Goal: Complete application form

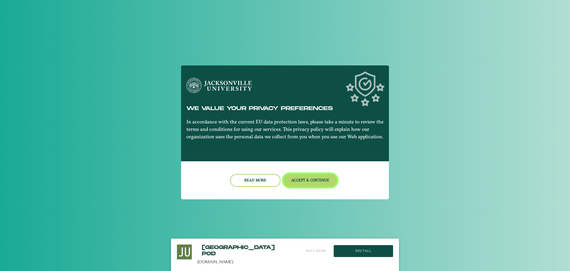
click at [307, 179] on button "Accept & Continue" at bounding box center [311, 180] width 54 height 13
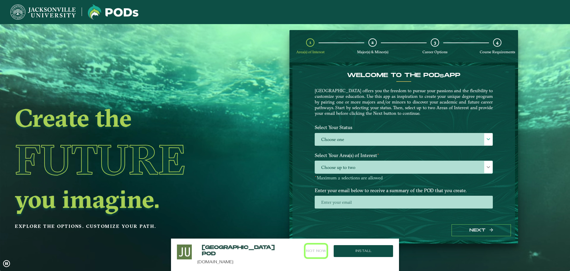
click at [313, 251] on button "Not Now" at bounding box center [316, 250] width 21 height 13
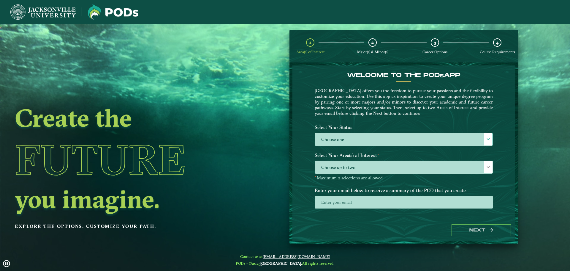
click at [341, 135] on label "Choose one" at bounding box center [404, 139] width 178 height 13
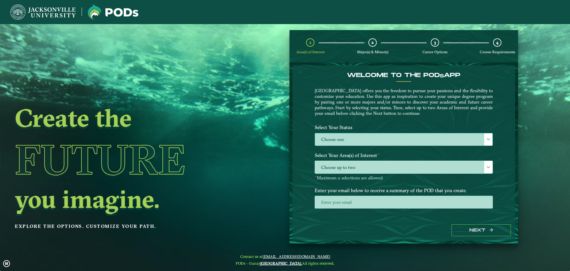
scroll to position [3, 27]
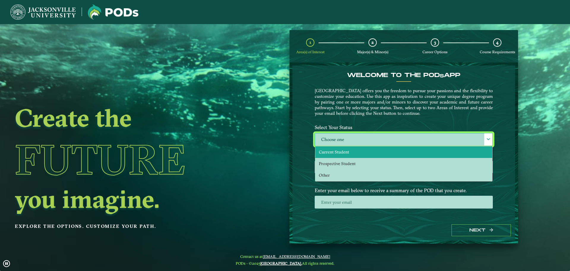
click at [341, 151] on span "Current Student" at bounding box center [334, 151] width 30 height 5
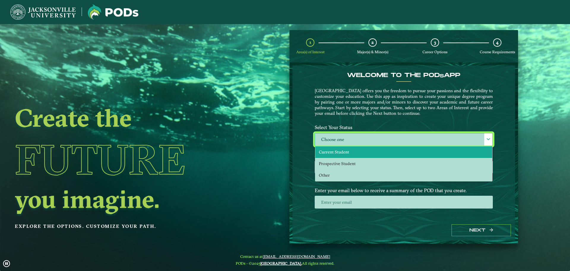
select select "[object Object]"
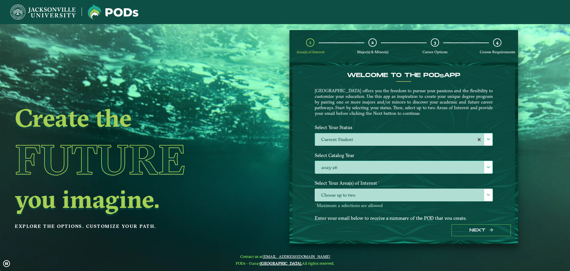
click at [342, 168] on label "2025-26" at bounding box center [404, 167] width 178 height 13
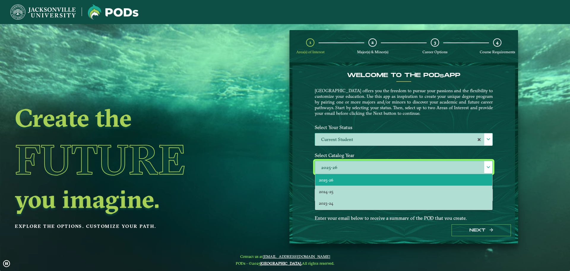
click at [342, 168] on label "2025-26" at bounding box center [404, 167] width 178 height 13
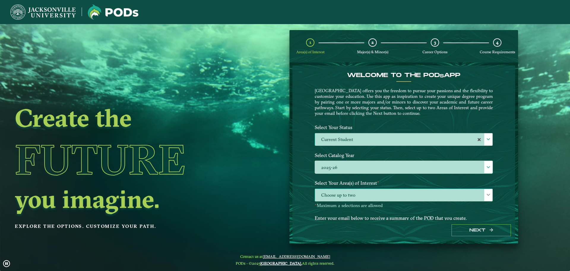
click at [339, 200] on span "Choose up to two" at bounding box center [404, 195] width 178 height 13
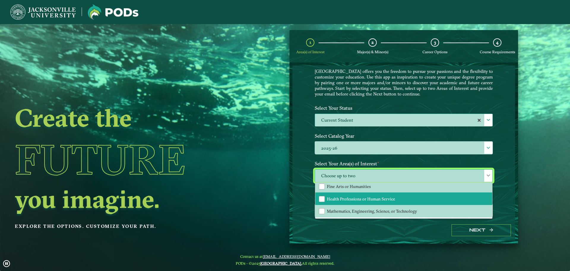
scroll to position [30, 0]
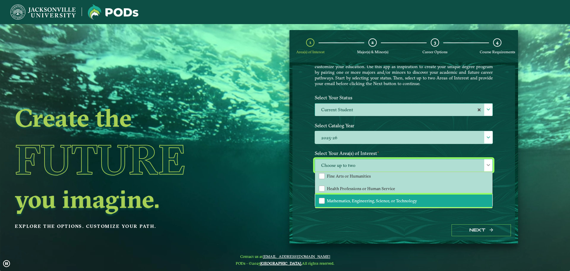
click at [327, 201] on span "Mathematics, Engineering, Science, or Technology" at bounding box center [372, 200] width 90 height 5
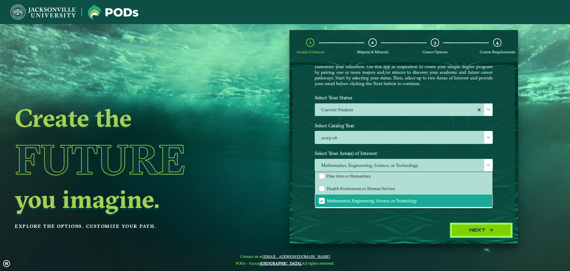
click at [461, 231] on button "Next" at bounding box center [481, 230] width 59 height 12
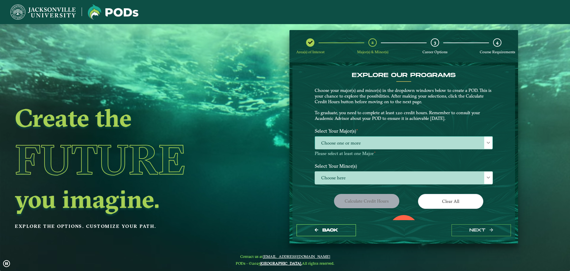
click at [362, 141] on span "Choose one or more" at bounding box center [404, 142] width 178 height 13
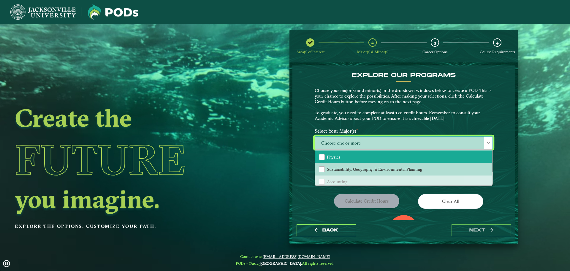
scroll to position [119, 0]
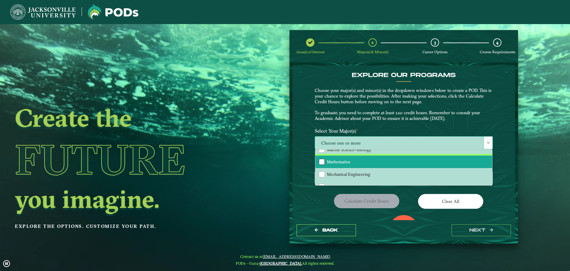
click at [322, 164] on div "Mathematics" at bounding box center [322, 162] width 6 height 6
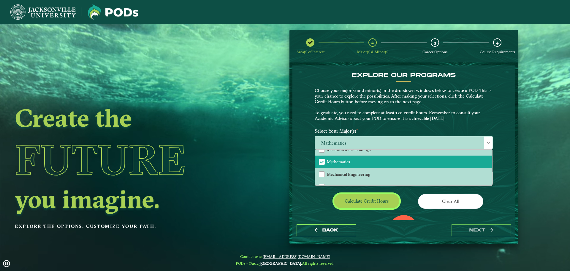
click at [366, 204] on button "Calculate credit hours" at bounding box center [366, 201] width 65 height 14
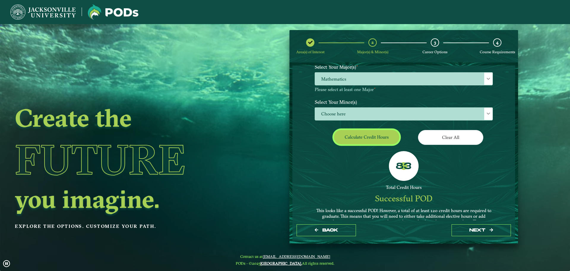
scroll to position [34, 0]
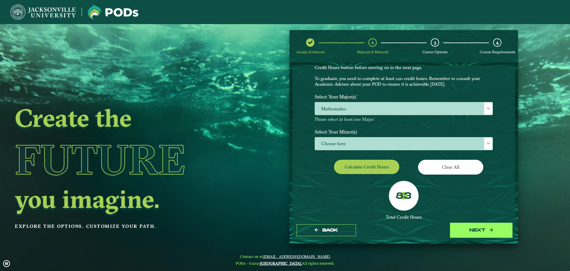
click at [472, 233] on button "next" at bounding box center [481, 230] width 59 height 12
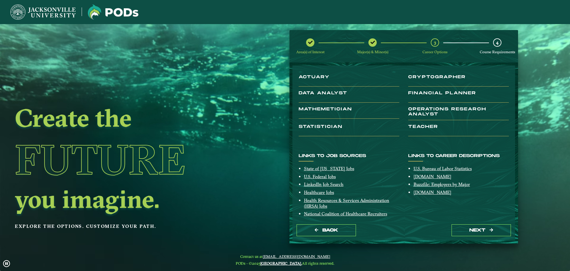
scroll to position [28, 0]
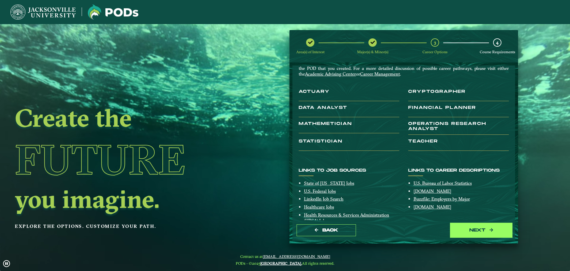
click at [496, 231] on button "next" at bounding box center [481, 230] width 59 height 12
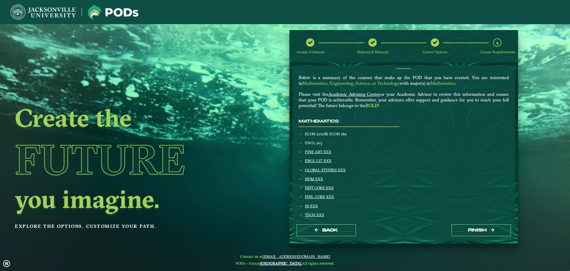
scroll to position [0, 0]
